Goal: Information Seeking & Learning: Learn about a topic

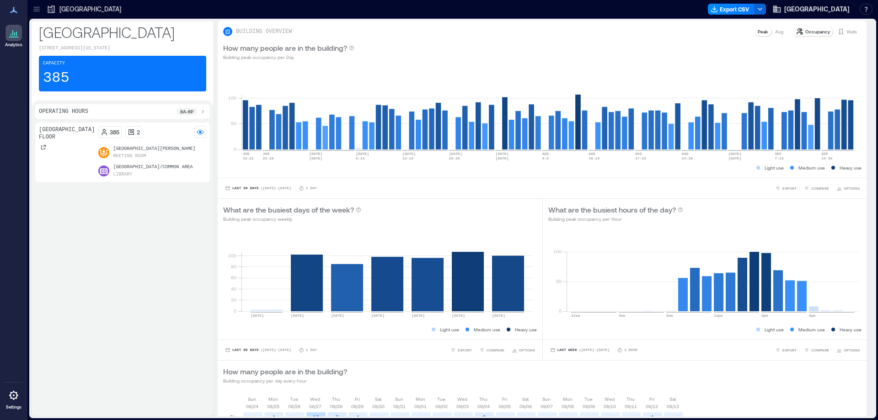
click at [38, 7] on icon at bounding box center [36, 7] width 6 height 1
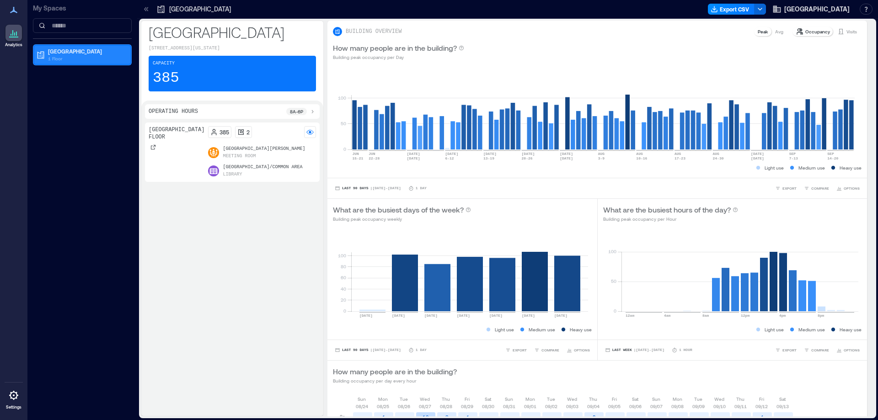
click at [55, 57] on p "1 Floor" at bounding box center [86, 58] width 77 height 7
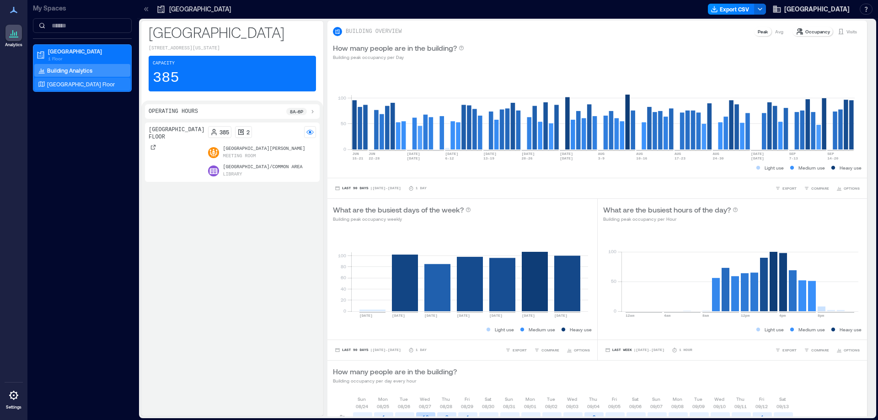
click at [81, 86] on p "[GEOGRAPHIC_DATA] Floor" at bounding box center [81, 83] width 68 height 7
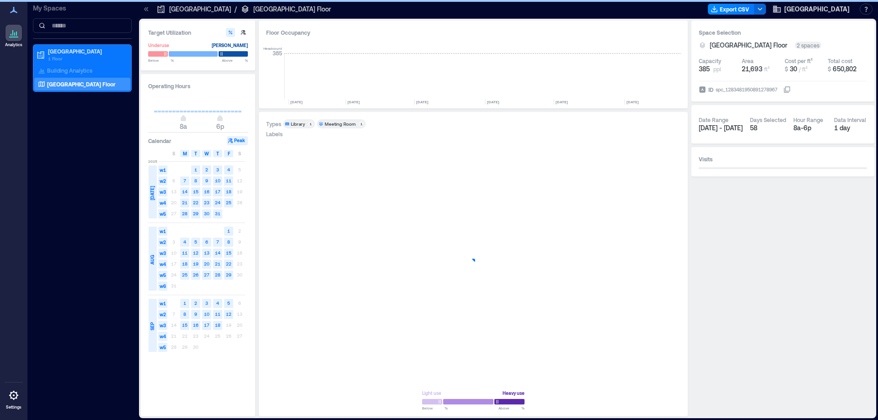
scroll to position [0, 892]
click at [240, 154] on span "S" at bounding box center [239, 153] width 3 height 7
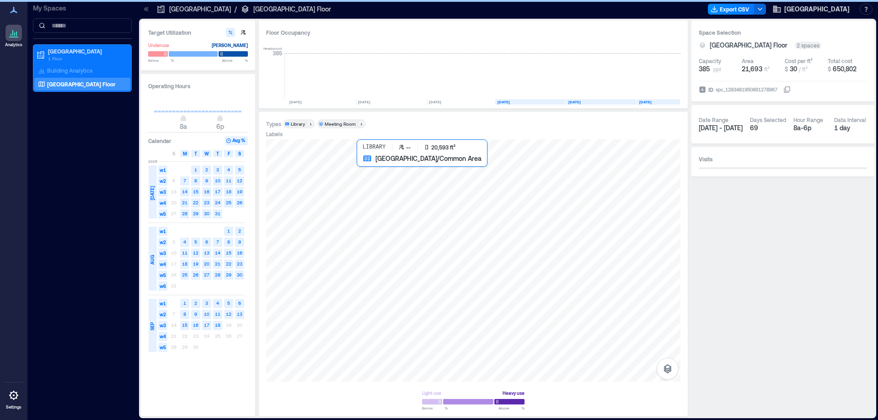
click at [398, 236] on div at bounding box center [473, 260] width 414 height 242
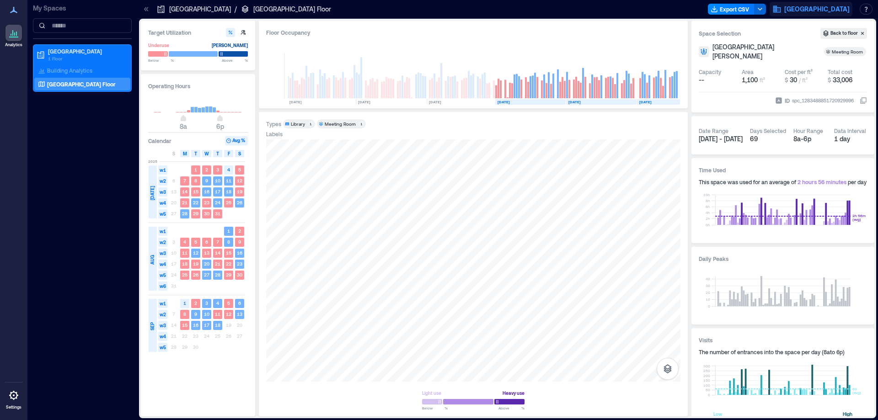
click at [842, 10] on span "Pima County Public Library" at bounding box center [816, 9] width 65 height 9
click at [796, 64] on button "Logout" at bounding box center [799, 62] width 84 height 15
